Goal: Transaction & Acquisition: Purchase product/service

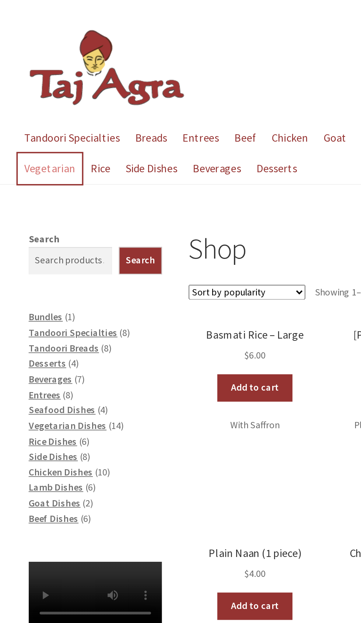
click at [20, 91] on link "Vegetarian" at bounding box center [27, 91] width 35 height 17
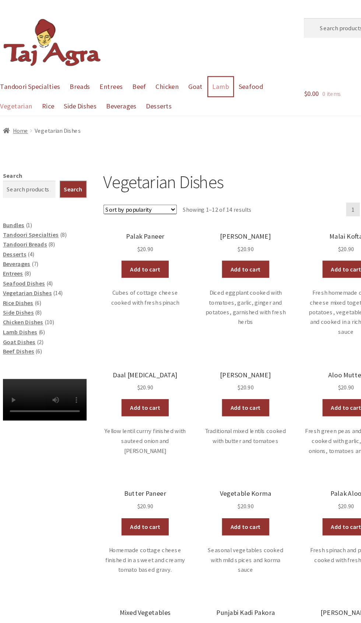
click at [198, 74] on link "Lamb" at bounding box center [202, 74] width 21 height 17
